Goal: Feedback & Contribution: Leave review/rating

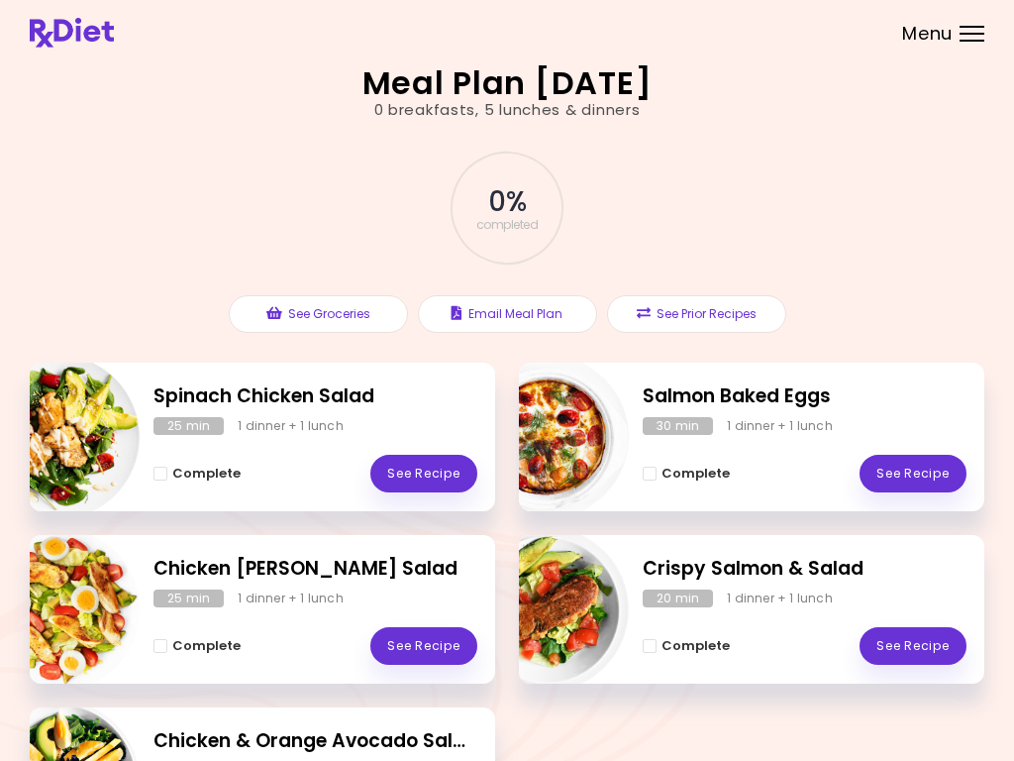
click at [914, 472] on link "See Recipe" at bounding box center [913, 474] width 107 height 38
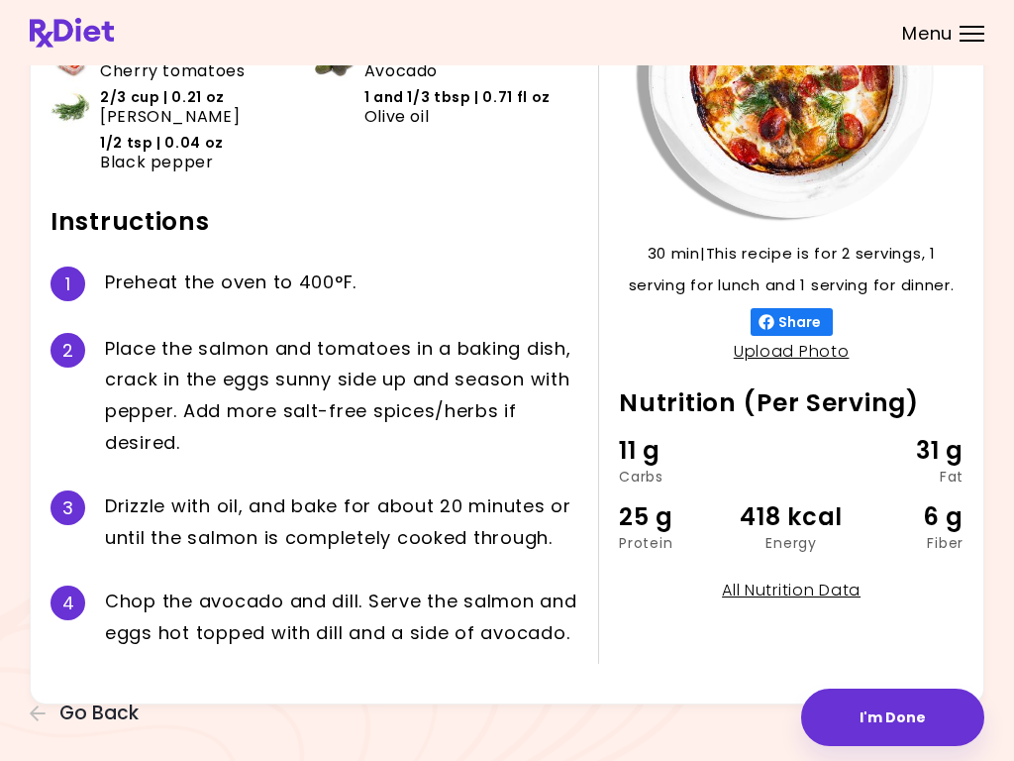
scroll to position [237, 0]
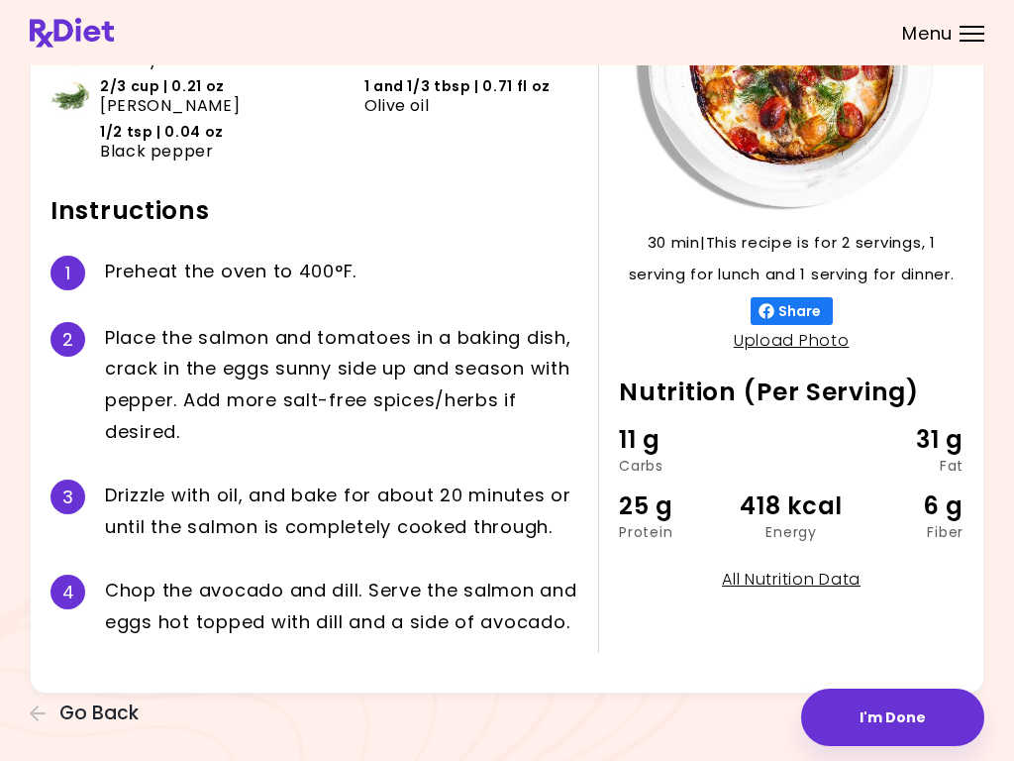
click at [887, 713] on button "I'm Done" at bounding box center [892, 716] width 183 height 57
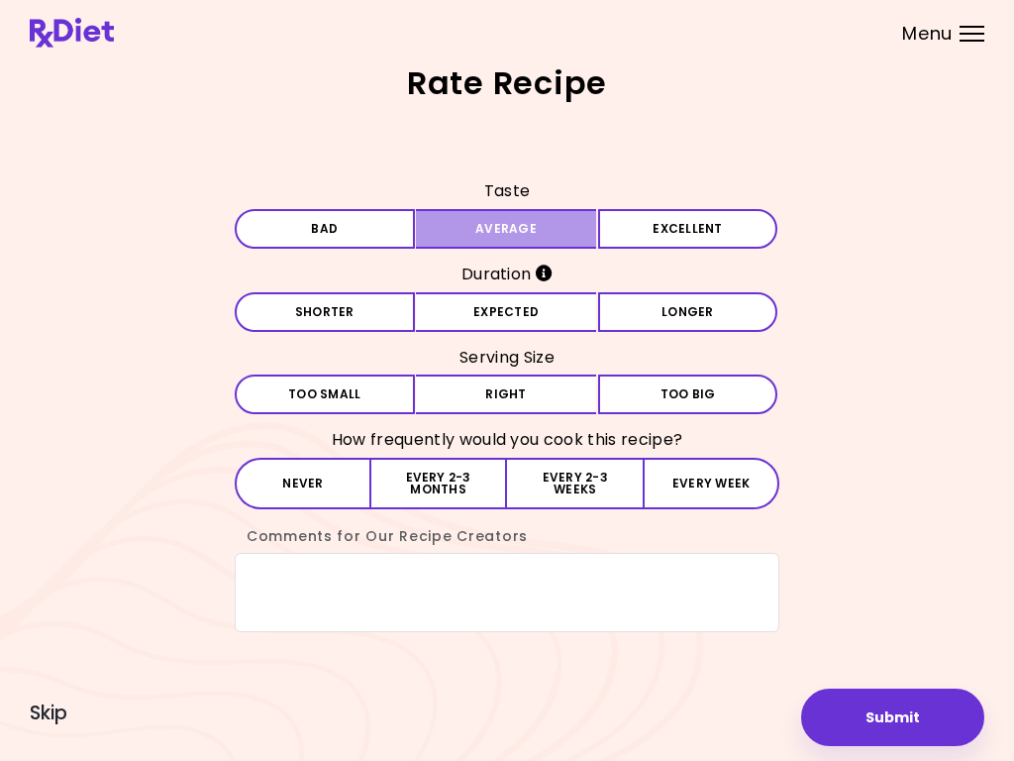
click at [533, 222] on button "Average" at bounding box center [506, 229] width 180 height 40
click at [514, 331] on button "Expected" at bounding box center [506, 312] width 180 height 40
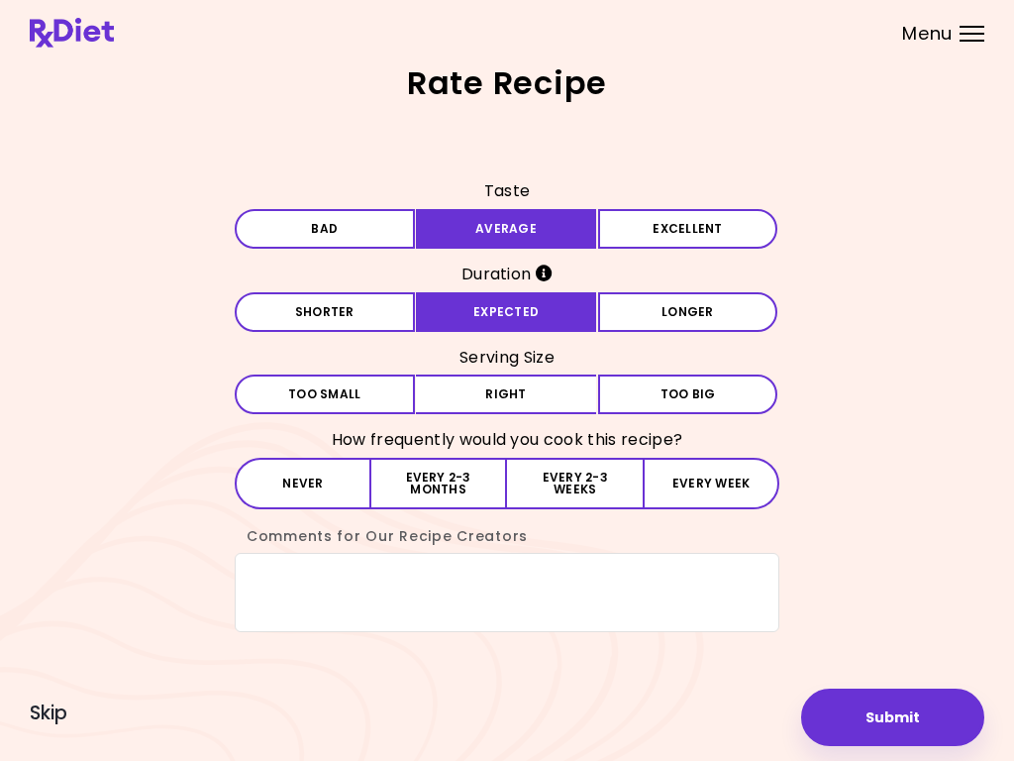
click at [521, 406] on button "Right" at bounding box center [506, 394] width 180 height 40
click at [298, 501] on button "Never" at bounding box center [303, 483] width 137 height 51
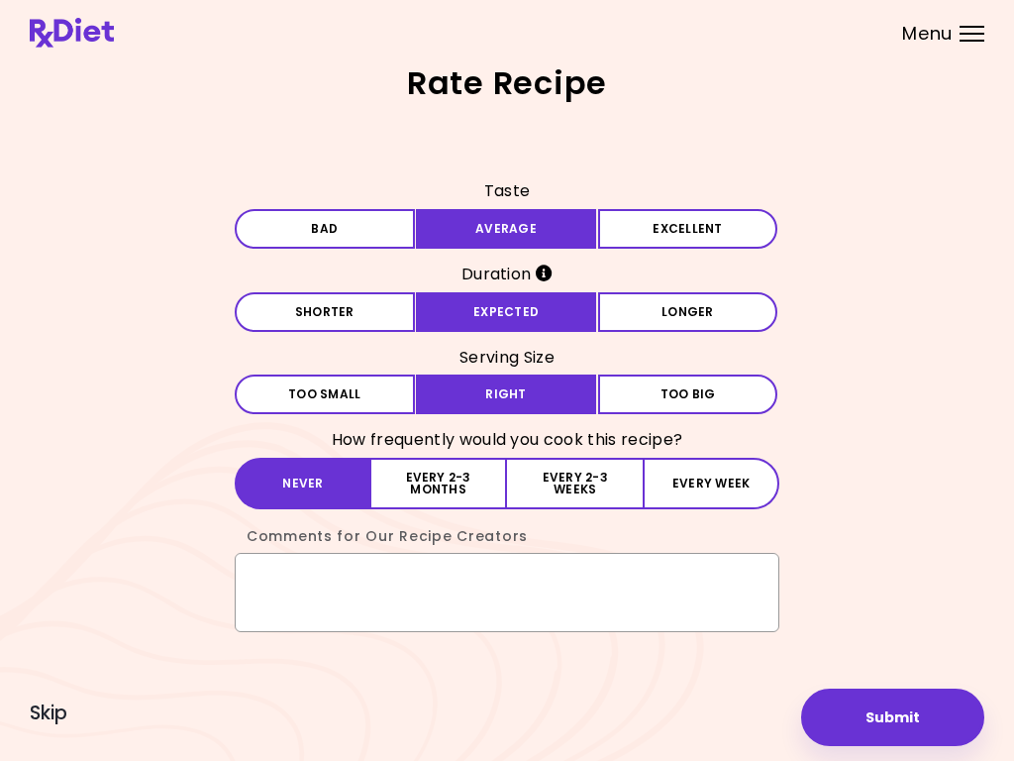
click at [362, 596] on textarea "Comments for Our Recipe Creators" at bounding box center [507, 592] width 545 height 79
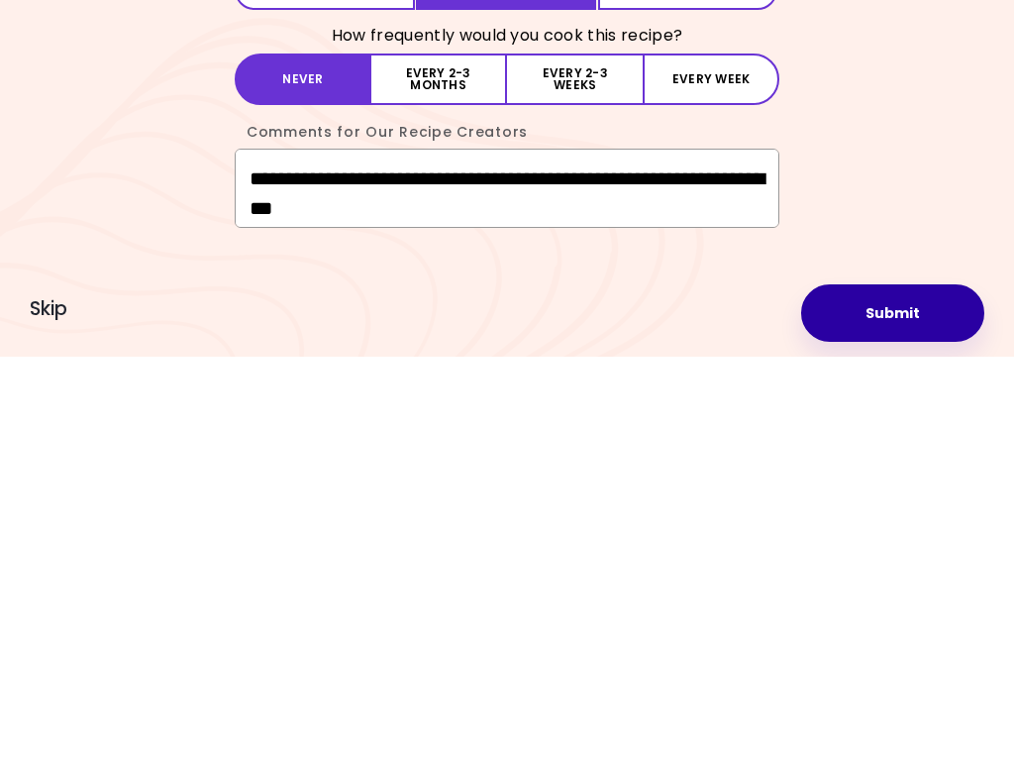
type textarea "**********"
click at [892, 688] on button "Submit" at bounding box center [892, 716] width 183 height 57
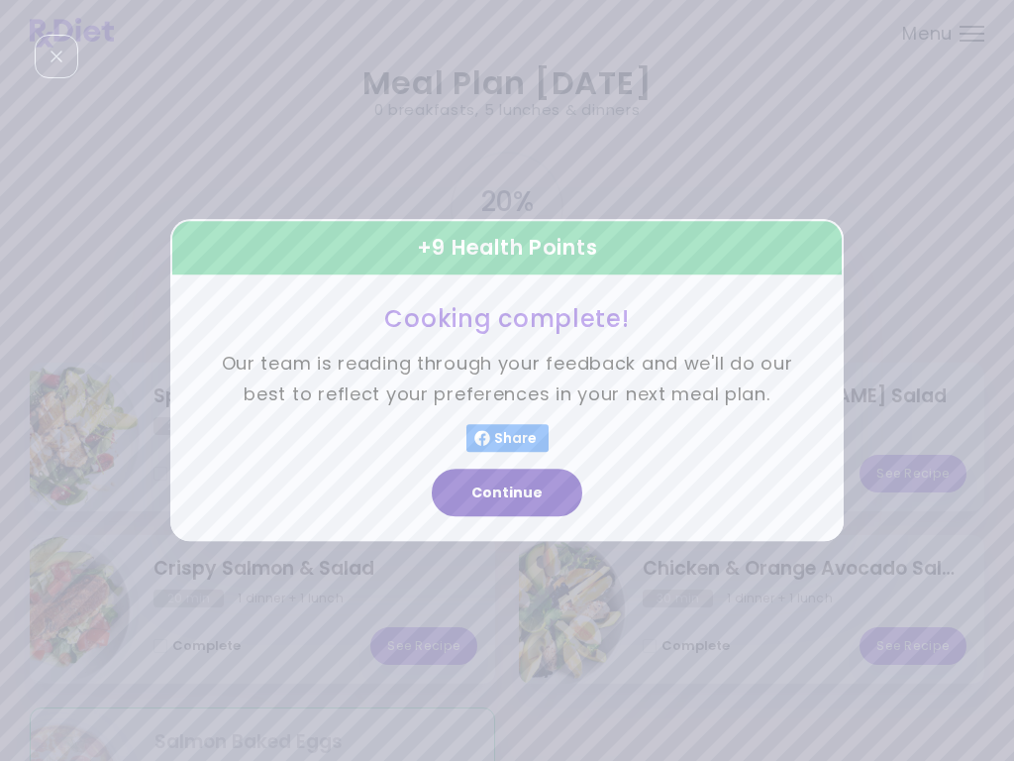
click at [517, 491] on button "Continue" at bounding box center [507, 493] width 151 height 48
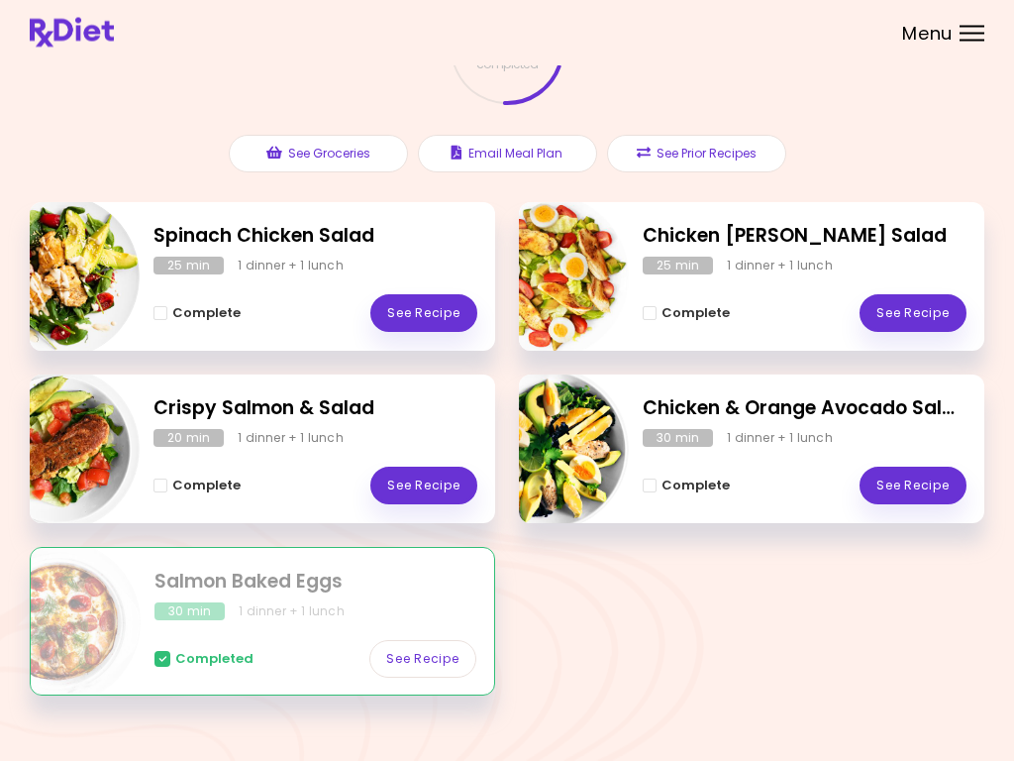
scroll to position [160, 0]
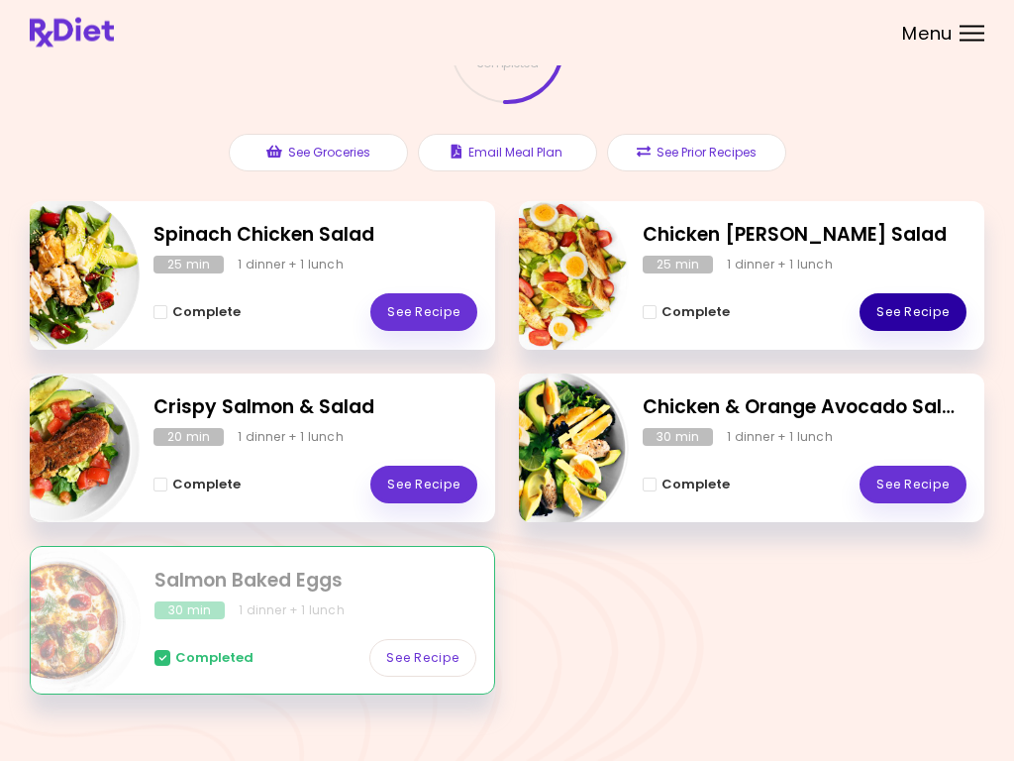
click at [915, 312] on link "See Recipe" at bounding box center [913, 313] width 107 height 38
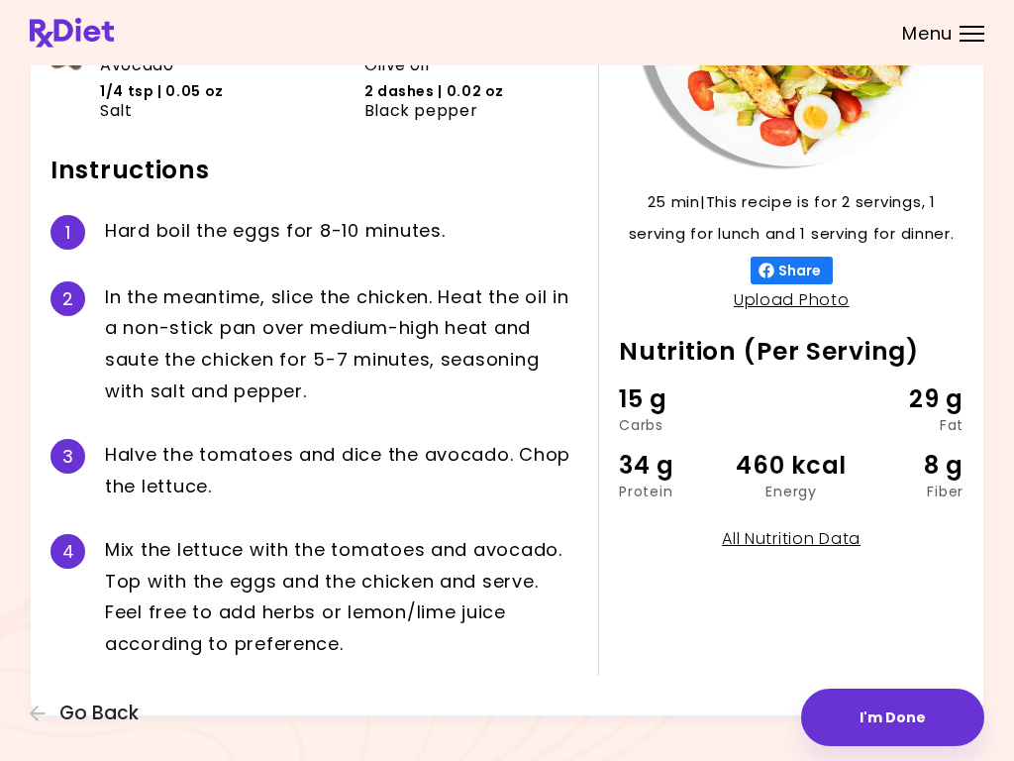
scroll to position [285, 0]
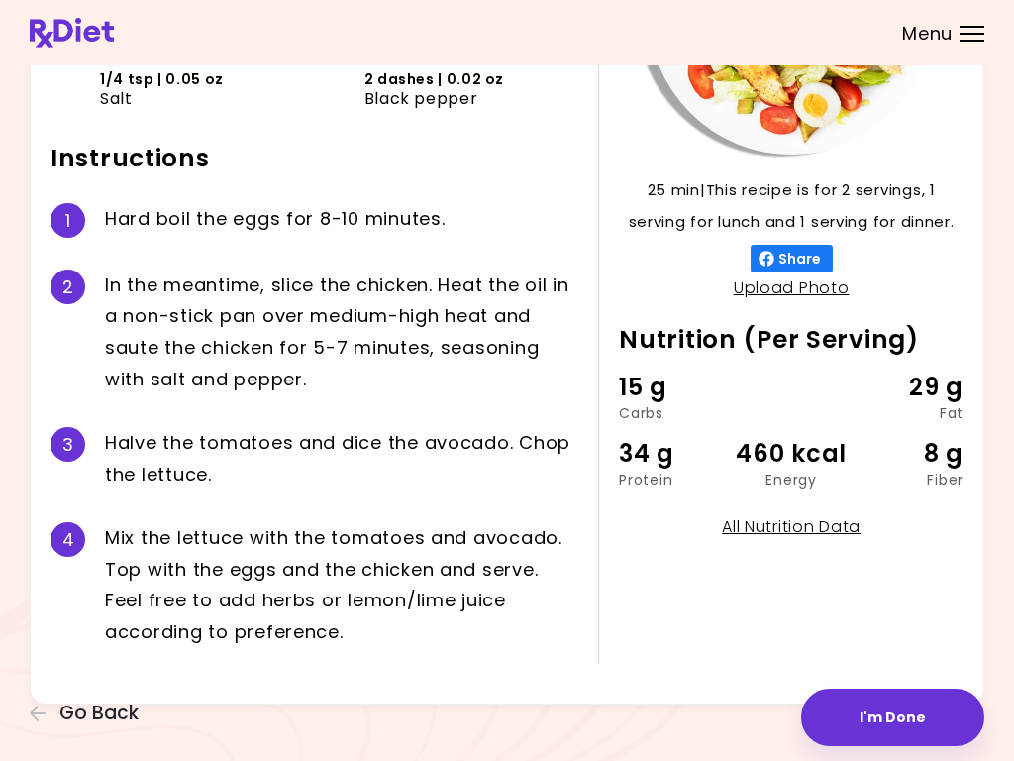
click at [901, 713] on button "I'm Done" at bounding box center [892, 716] width 183 height 57
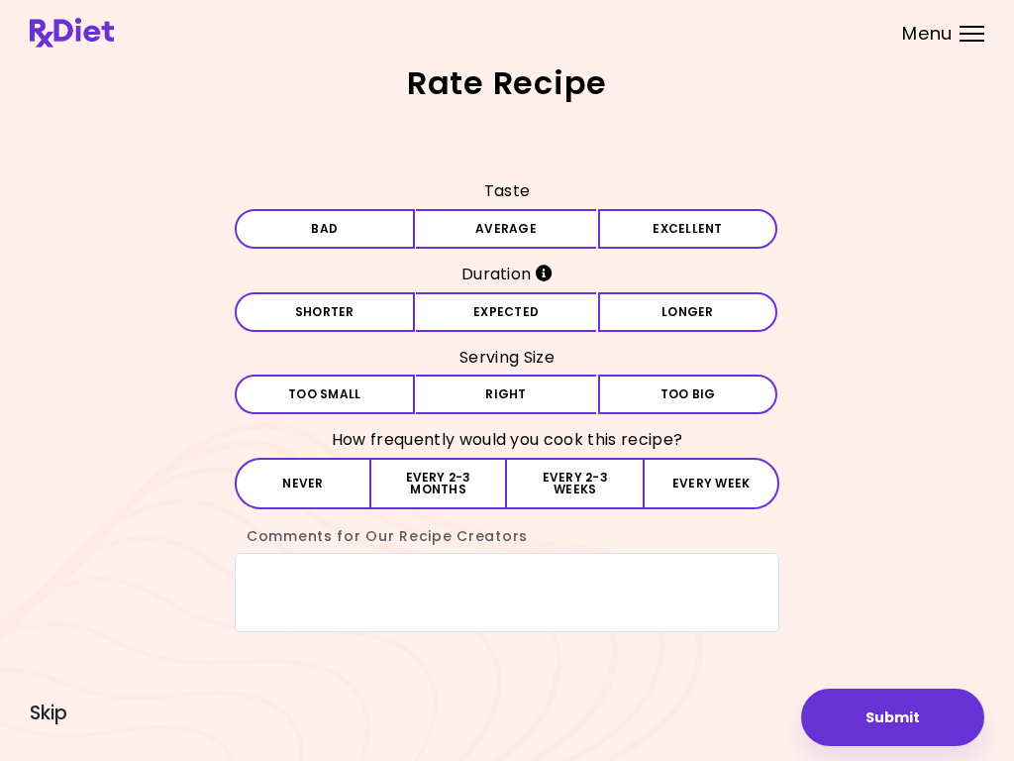
click at [551, 240] on button "Average" at bounding box center [506, 229] width 180 height 40
click at [660, 319] on button "Longer" at bounding box center [688, 312] width 180 height 40
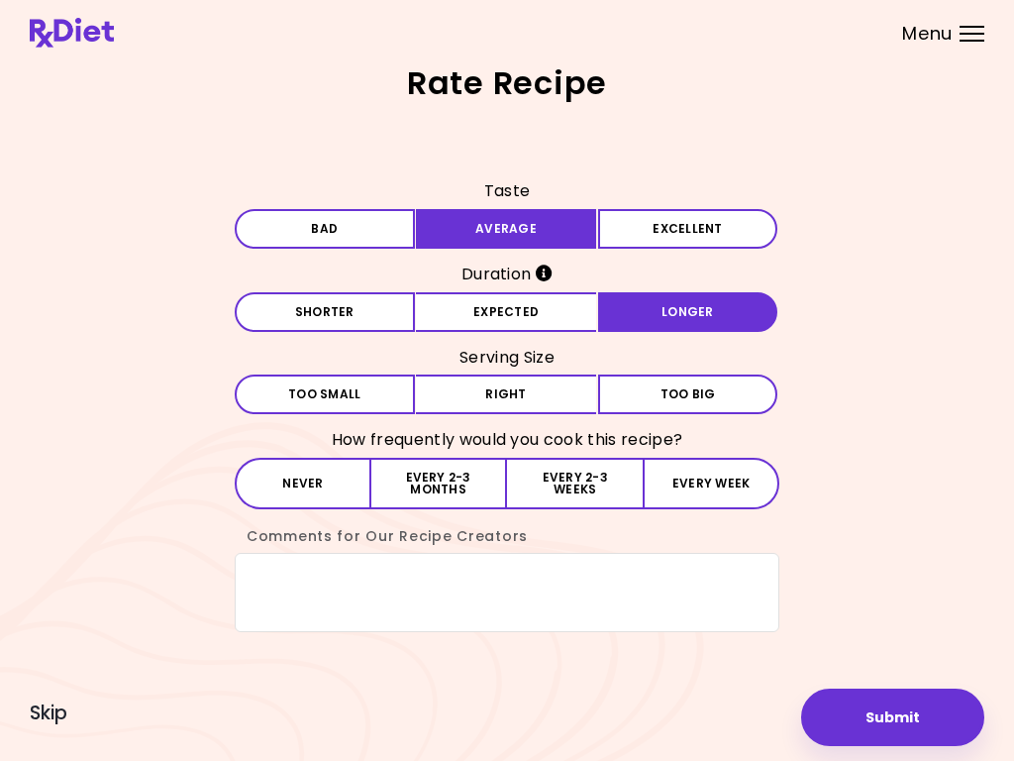
click at [521, 402] on button "Right" at bounding box center [506, 394] width 180 height 40
click at [575, 492] on button "Every 2-3 weeks" at bounding box center [575, 483] width 136 height 51
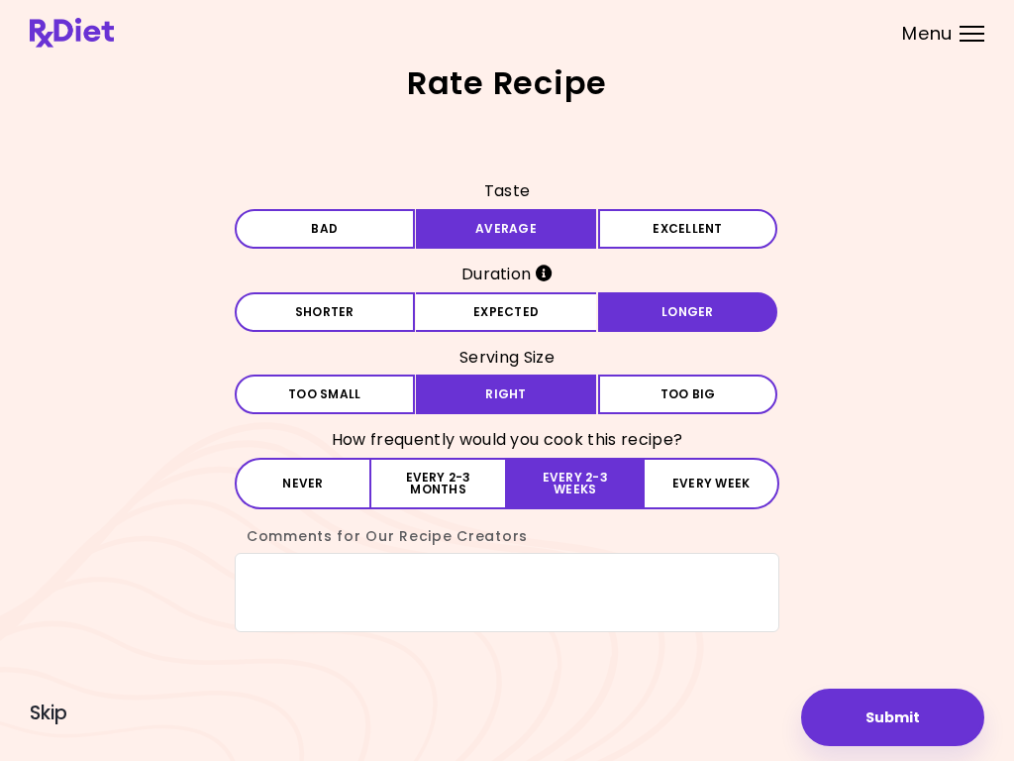
click at [890, 723] on button "Submit" at bounding box center [892, 716] width 183 height 57
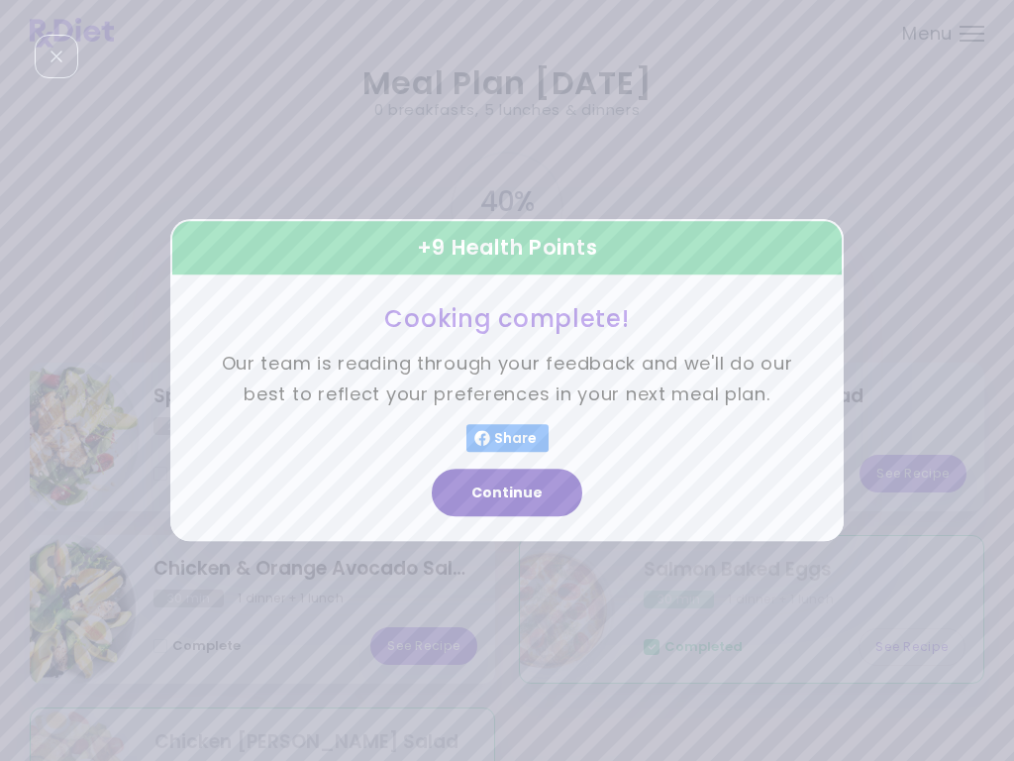
click at [508, 486] on button "Continue" at bounding box center [507, 493] width 151 height 48
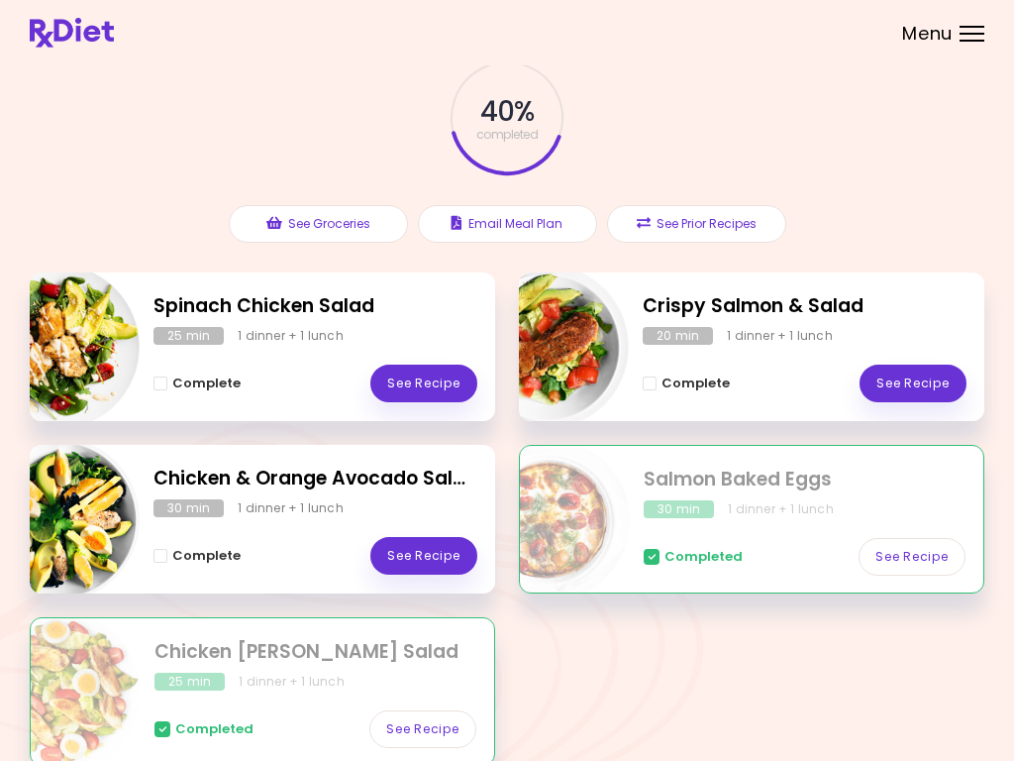
scroll to position [93, 0]
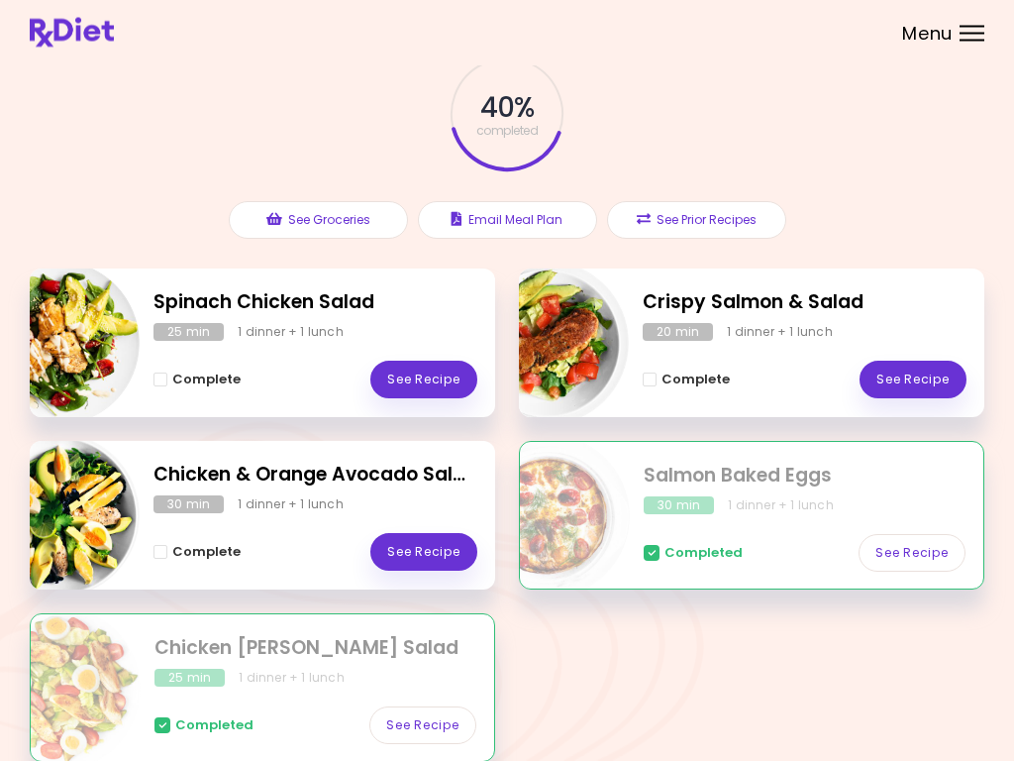
click at [434, 384] on link "See Recipe" at bounding box center [423, 380] width 107 height 38
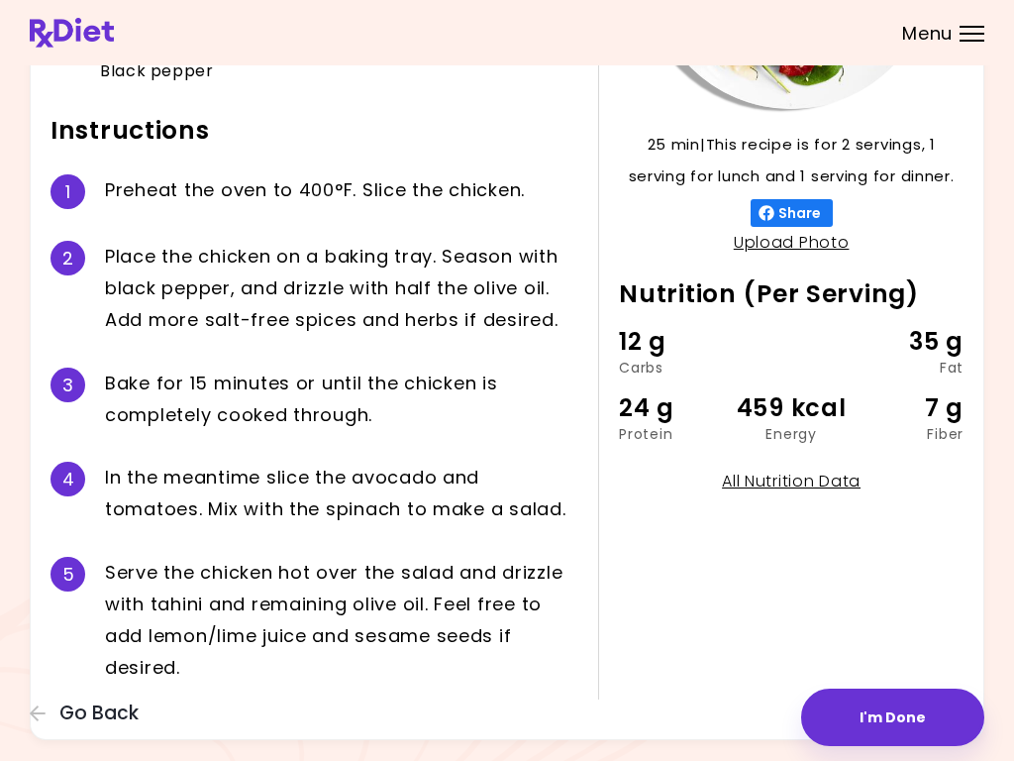
scroll to position [348, 0]
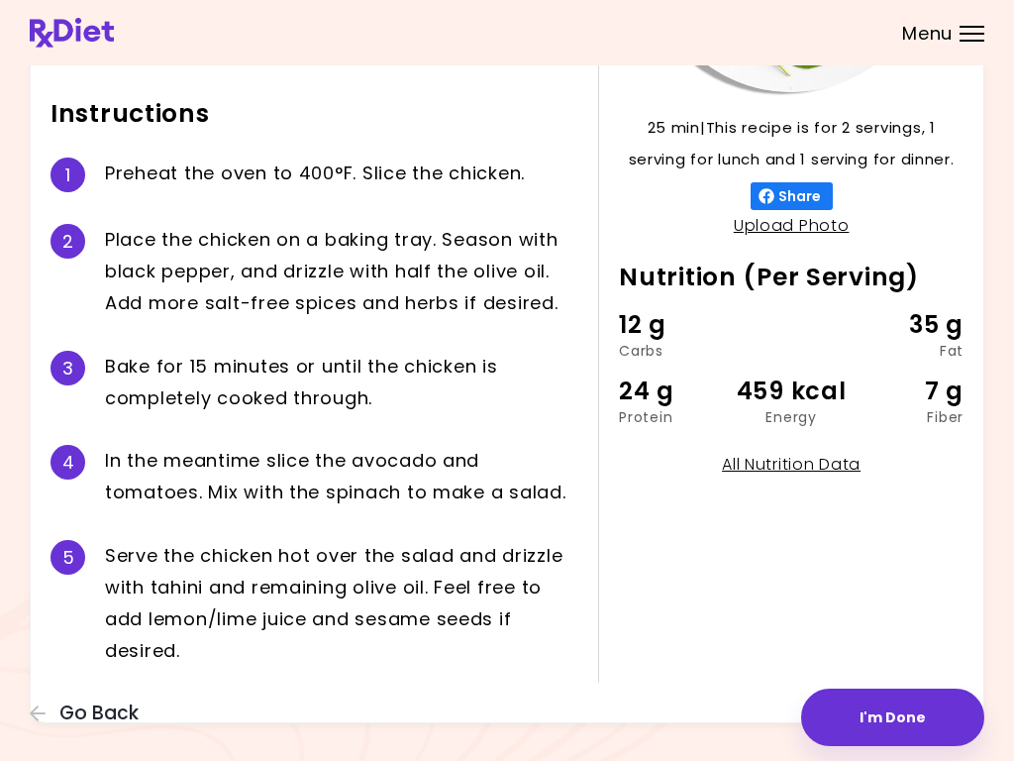
click at [880, 714] on button "I'm Done" at bounding box center [892, 716] width 183 height 57
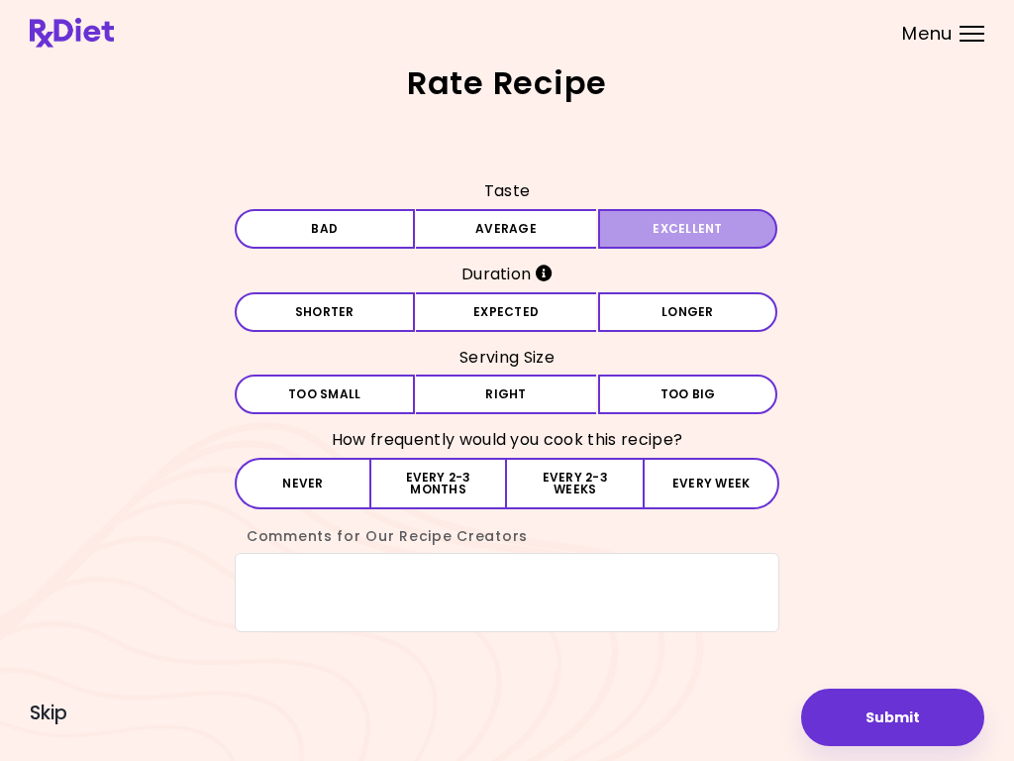
click at [682, 237] on button "Excellent" at bounding box center [688, 229] width 180 height 40
click at [546, 322] on button "Expected" at bounding box center [506, 312] width 180 height 40
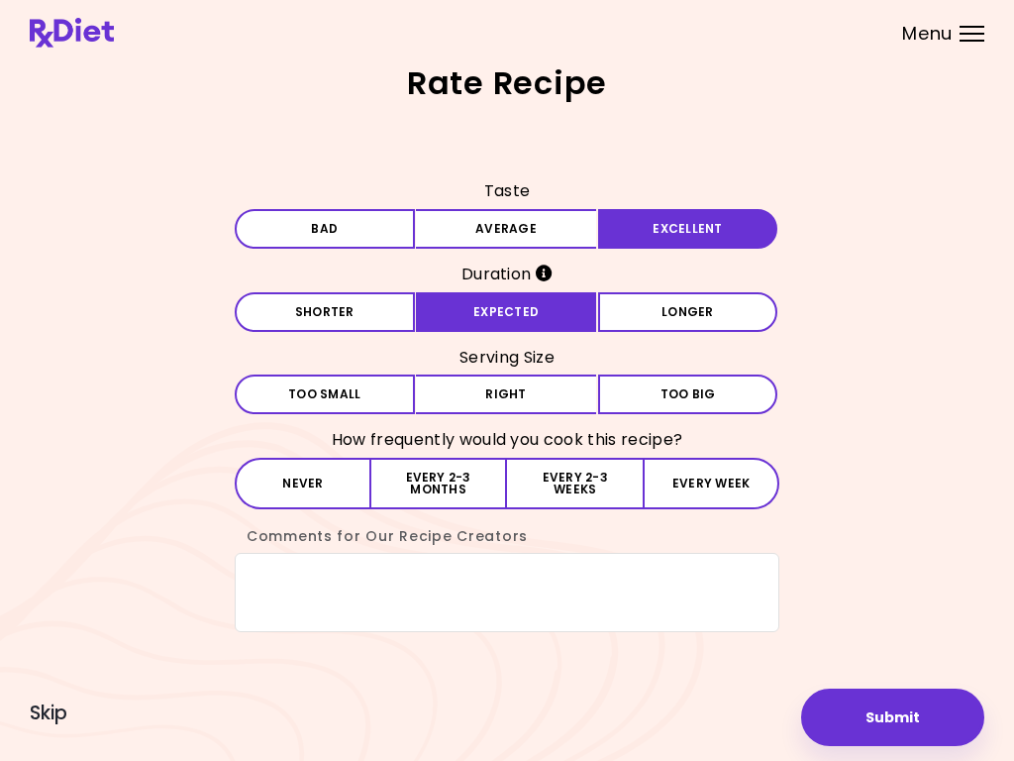
click at [532, 395] on button "Right" at bounding box center [506, 394] width 180 height 40
click at [698, 486] on button "Every week" at bounding box center [711, 483] width 137 height 51
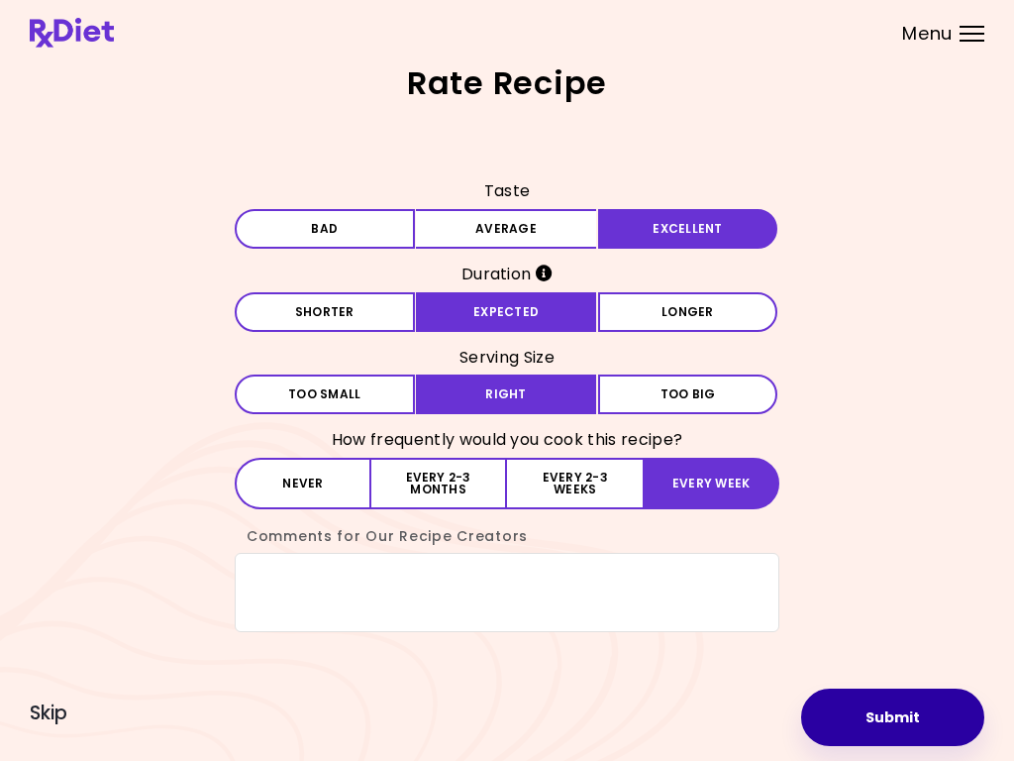
click at [881, 722] on button "Submit" at bounding box center [892, 716] width 183 height 57
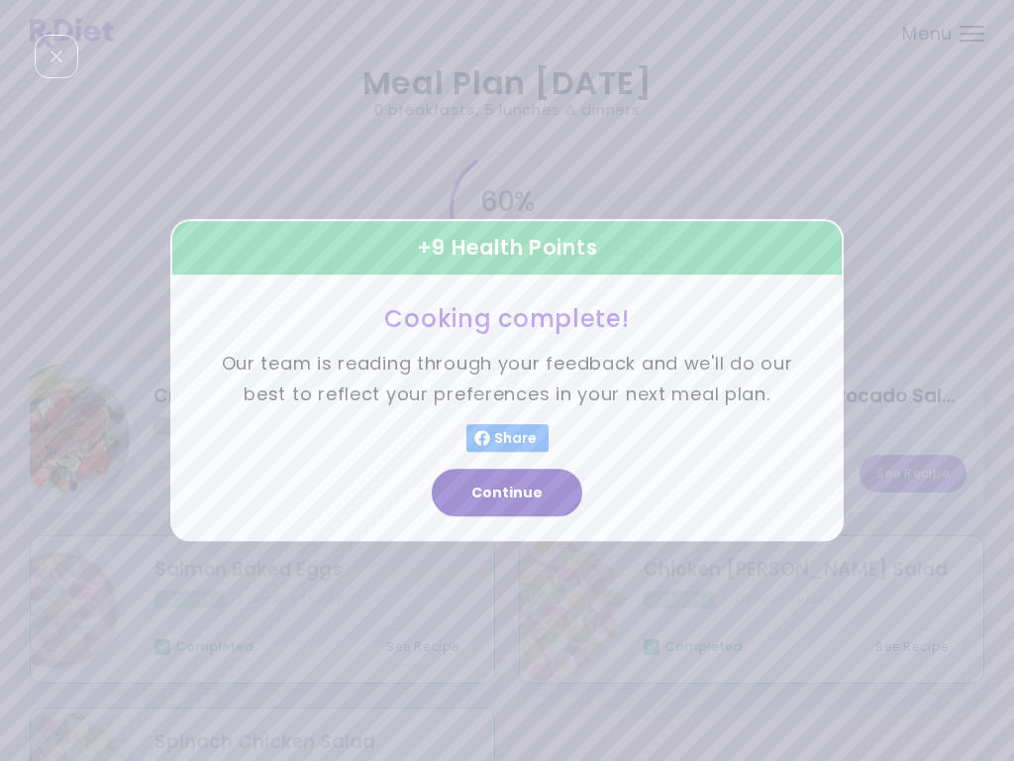
click at [517, 496] on button "Continue" at bounding box center [507, 493] width 151 height 48
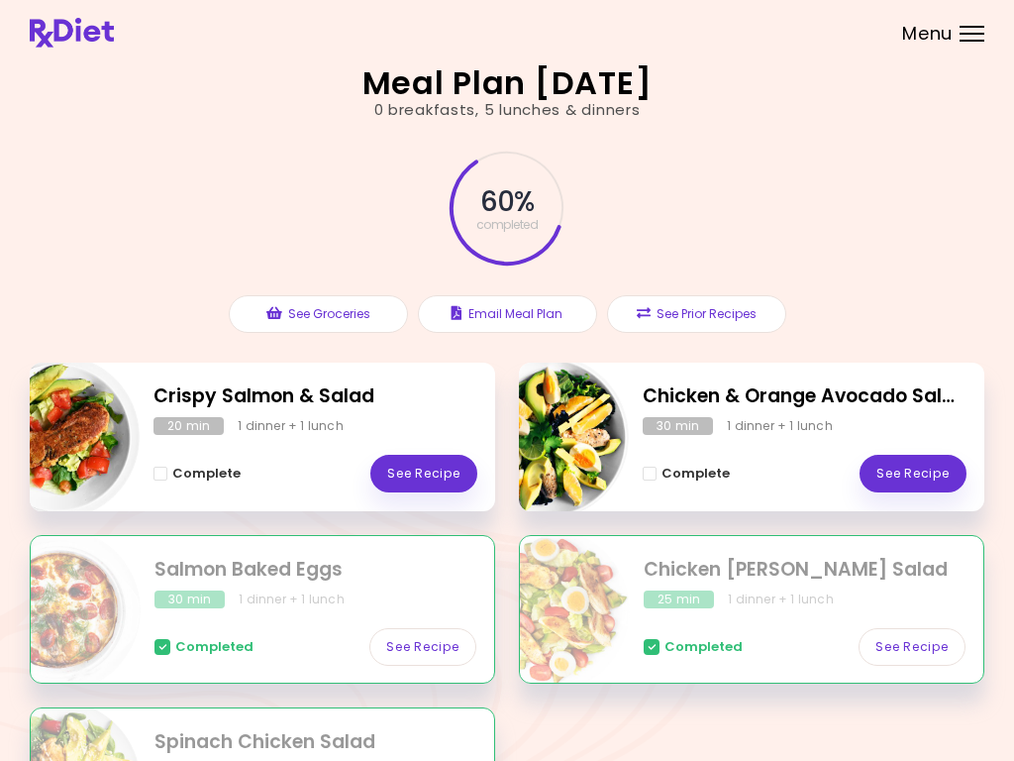
click at [969, 49] on header at bounding box center [507, 32] width 1014 height 65
click at [1000, 34] on header at bounding box center [507, 32] width 1014 height 65
click at [966, 41] on div at bounding box center [972, 41] width 25 height 2
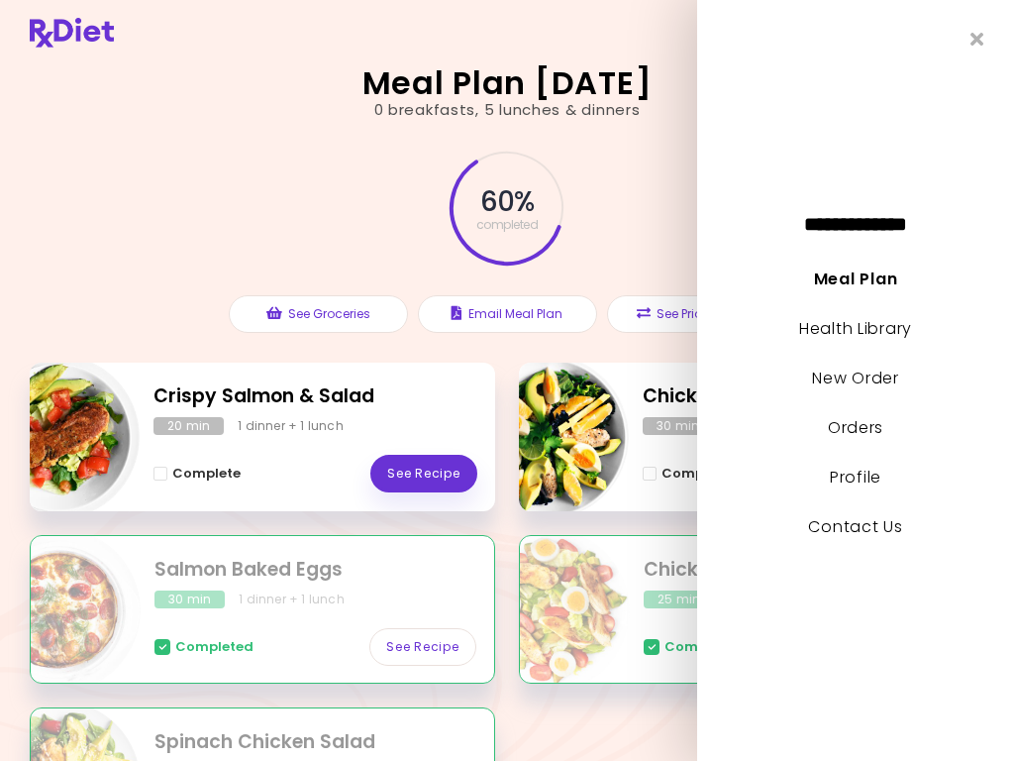
click at [852, 433] on link "Orders" at bounding box center [855, 427] width 55 height 23
